Goal: Information Seeking & Learning: Find specific fact

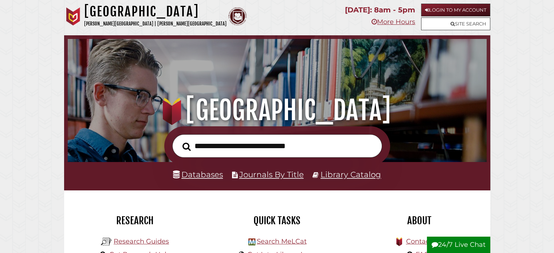
scroll to position [237, 415]
click at [313, 147] on input "text" at bounding box center [277, 146] width 210 height 24
type input "**********"
click at [179, 140] on button "Search" at bounding box center [187, 146] width 16 height 13
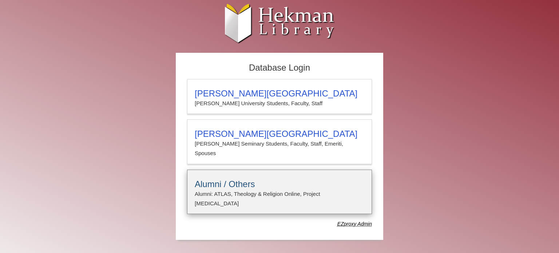
click at [237, 189] on p "Alumni: ATLAS, Theology & Religion Online, Project [MEDICAL_DATA]" at bounding box center [280, 198] width 170 height 19
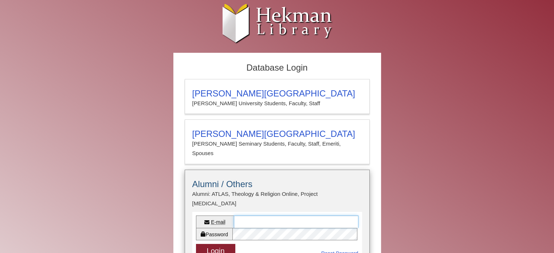
click at [237, 215] on input "E-mail" at bounding box center [296, 221] width 124 height 12
